Goal: Task Accomplishment & Management: Manage account settings

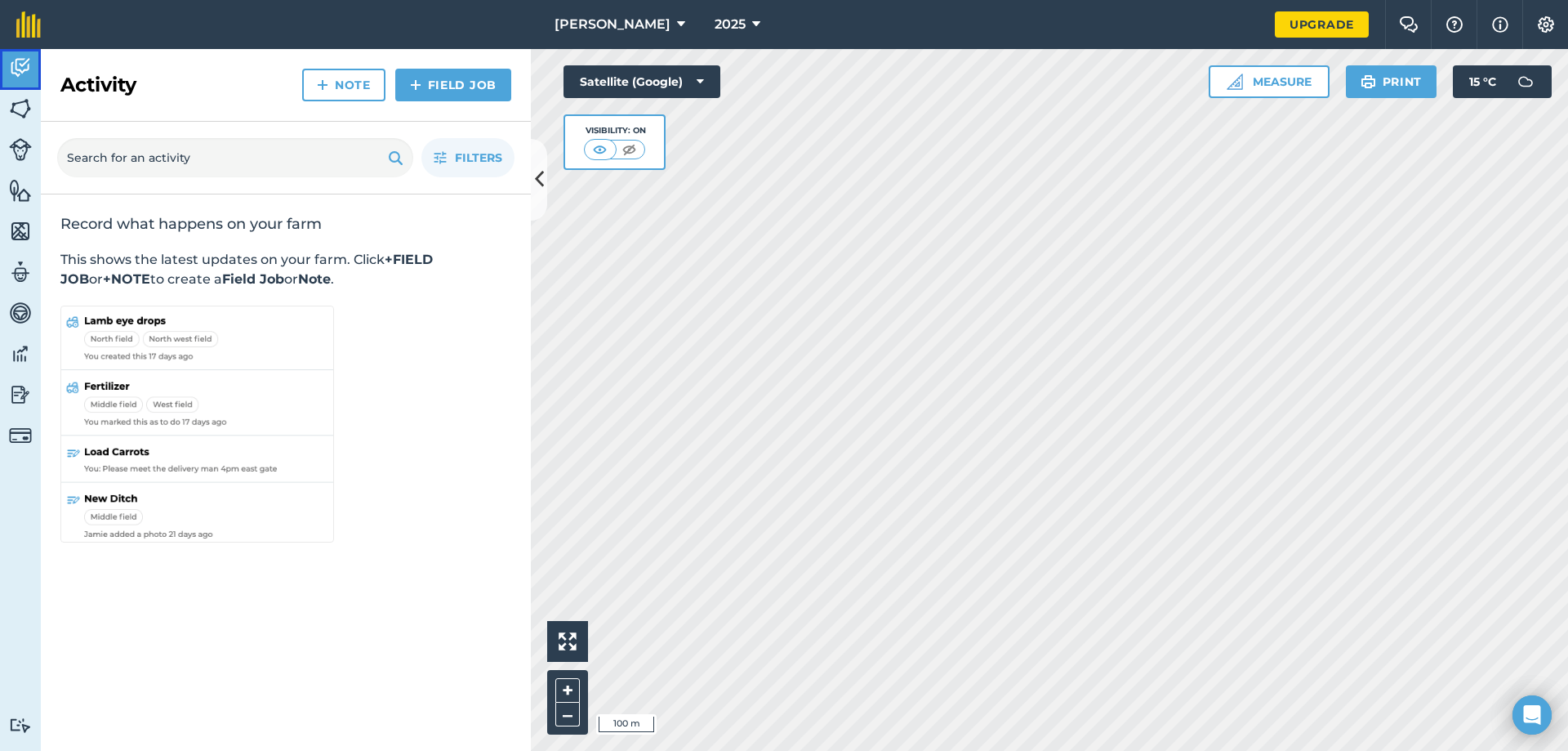
click at [17, 76] on img at bounding box center [20, 67] width 23 height 24
click at [32, 94] on link "Fields" at bounding box center [20, 110] width 41 height 41
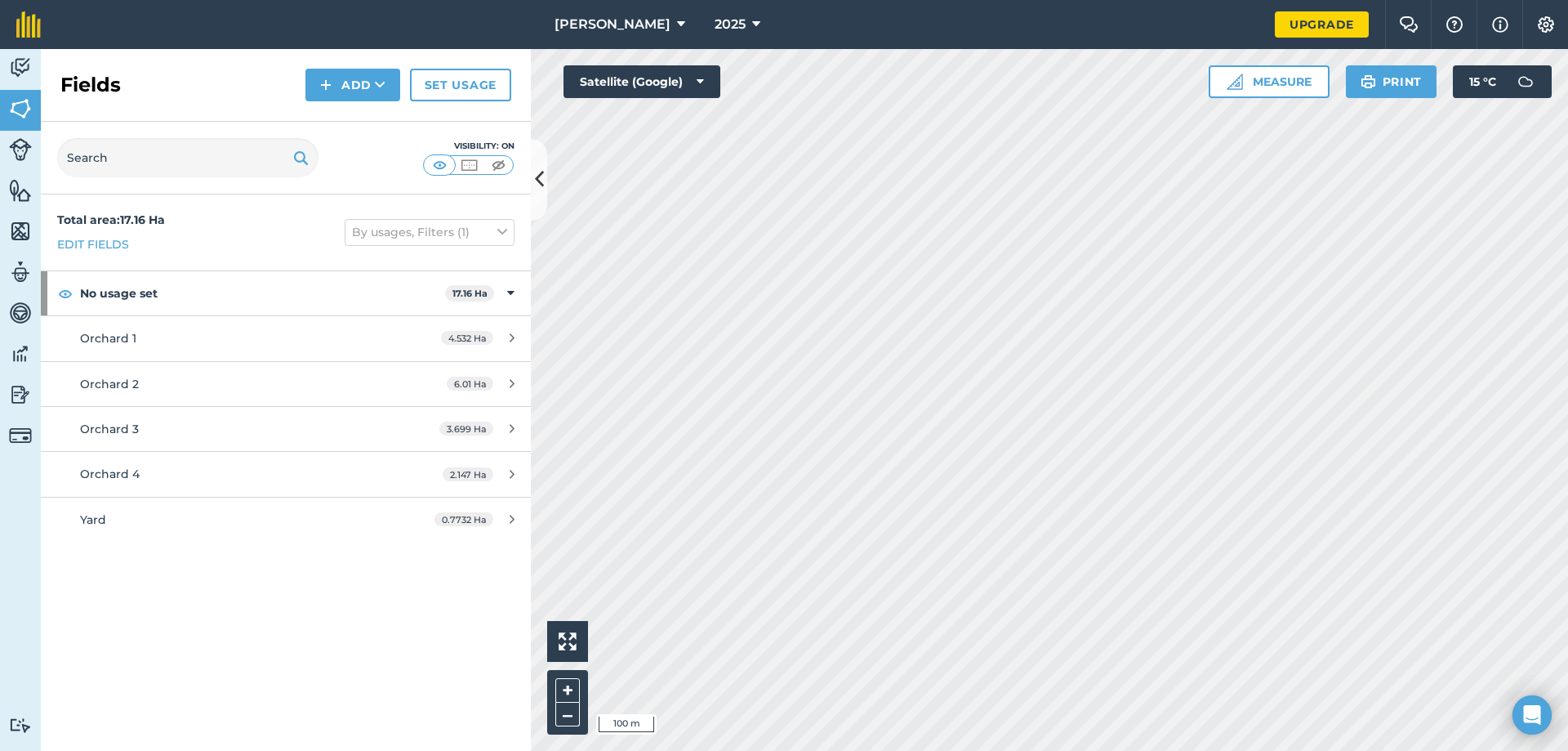
click at [470, 154] on div "Visibility: On" at bounding box center [468, 158] width 91 height 36
click at [472, 163] on img at bounding box center [469, 165] width 21 height 16
click at [503, 159] on img at bounding box center [498, 165] width 21 height 16
click at [420, 750] on html "[PERSON_NAME] 2025 Upgrade Farm Chat Help Info Settings Map printing is not ava…" at bounding box center [784, 375] width 1568 height 751
click at [989, 750] on html "[PERSON_NAME] 2025 Upgrade Farm Chat Help Info Settings Map printing is not ava…" at bounding box center [784, 375] width 1568 height 751
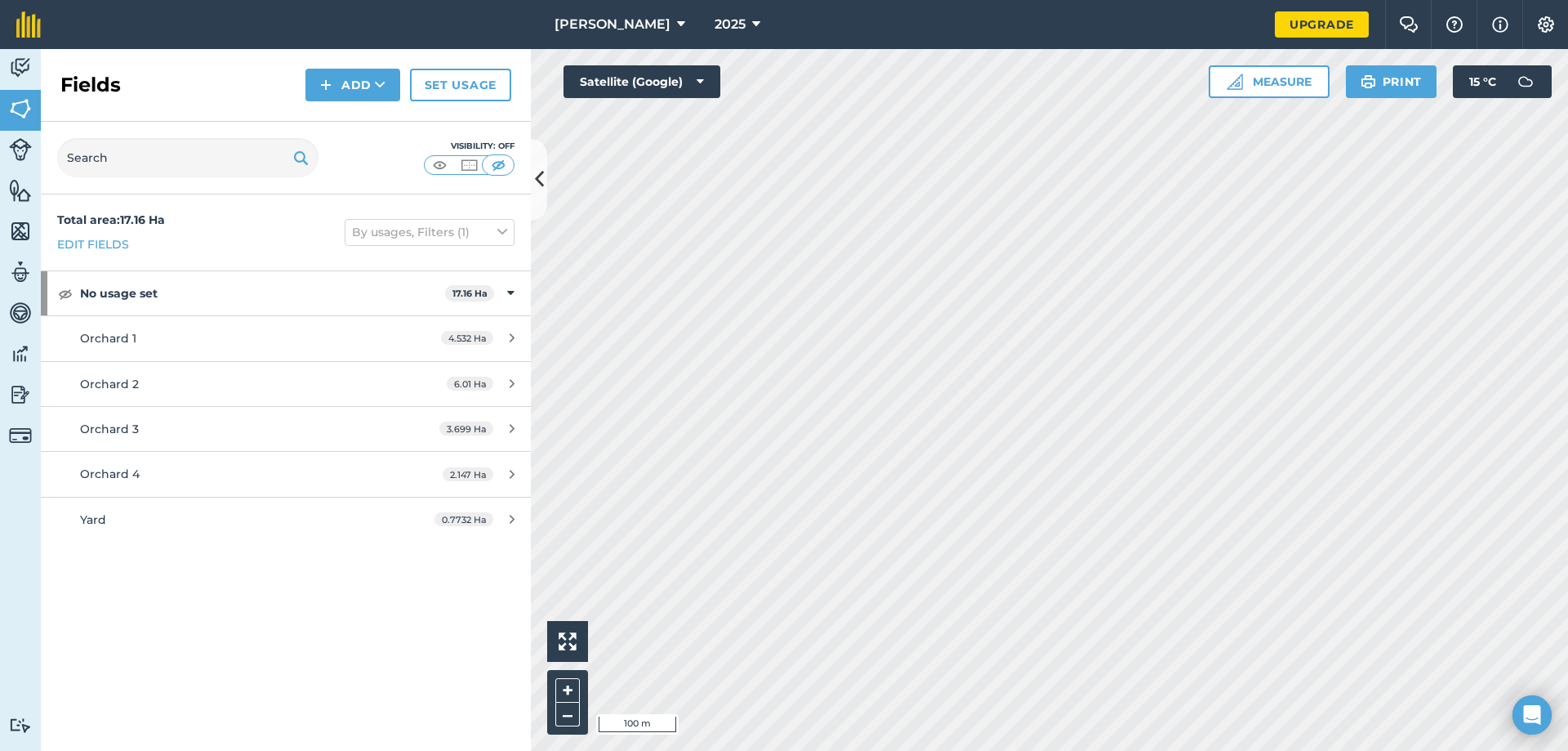
click at [1241, 41] on div "[PERSON_NAME] 2025 Upgrade Farm Chat Help Info Settings Map printing is not ava…" at bounding box center [784, 375] width 1568 height 751
